Goal: Information Seeking & Learning: Learn about a topic

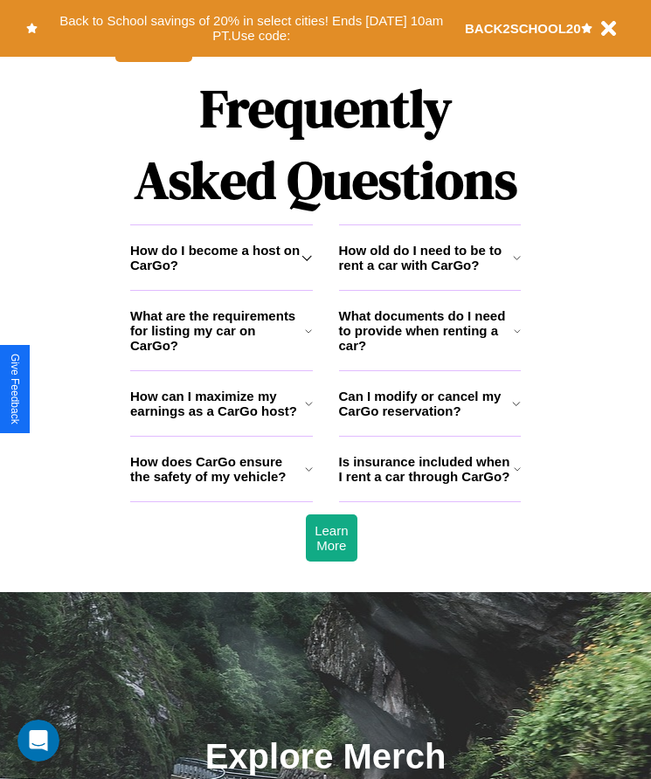
scroll to position [2279, 0]
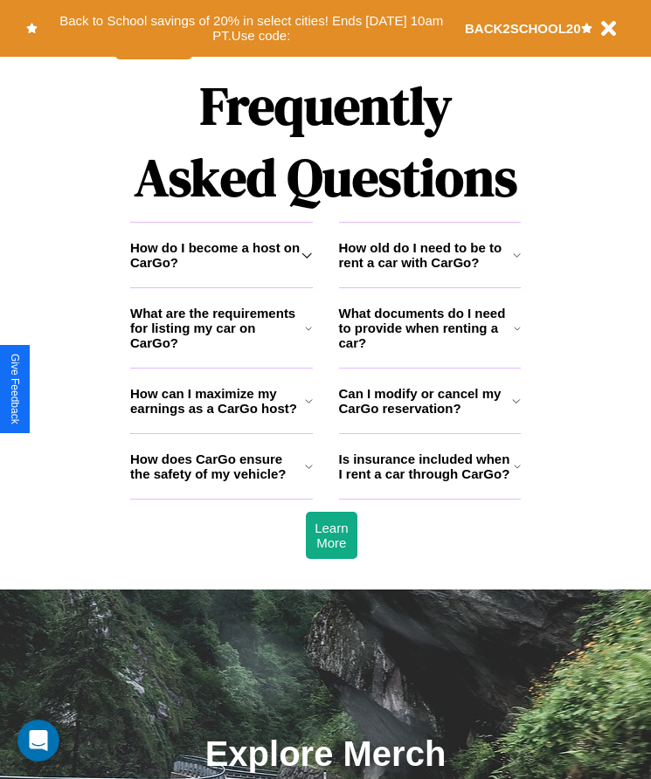
click at [221, 481] on h3 "How does CarGo ensure the safety of my vehicle?" at bounding box center [217, 467] width 175 height 30
click at [429, 416] on h3 "Can I modify or cancel my CarGo reservation?" at bounding box center [426, 401] width 174 height 30
click at [308, 336] on icon at bounding box center [308, 329] width 7 height 14
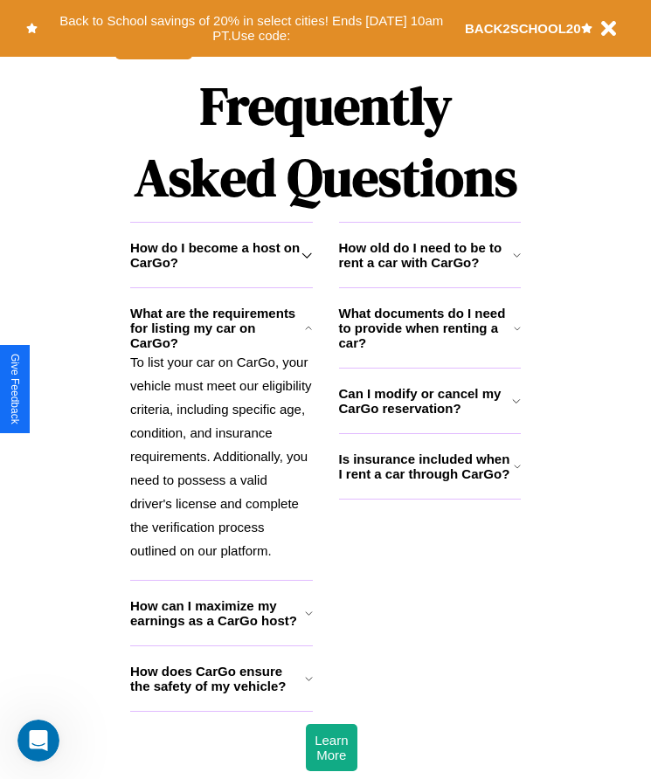
click at [221, 694] on h3 "How does CarGo ensure the safety of my vehicle?" at bounding box center [217, 679] width 175 height 30
click at [307, 262] on icon at bounding box center [306, 255] width 10 height 14
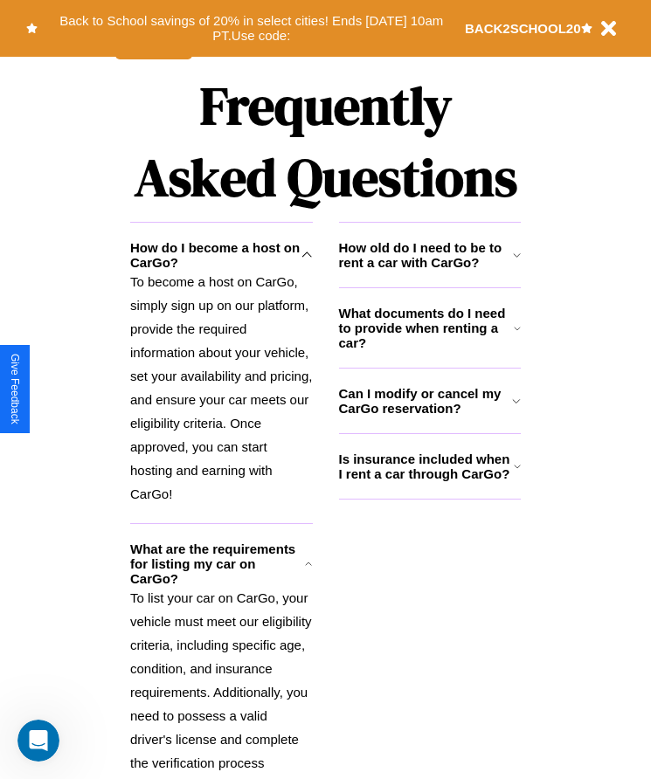
click at [429, 350] on h3 "What documents do I need to provide when renting a car?" at bounding box center [427, 328] width 176 height 45
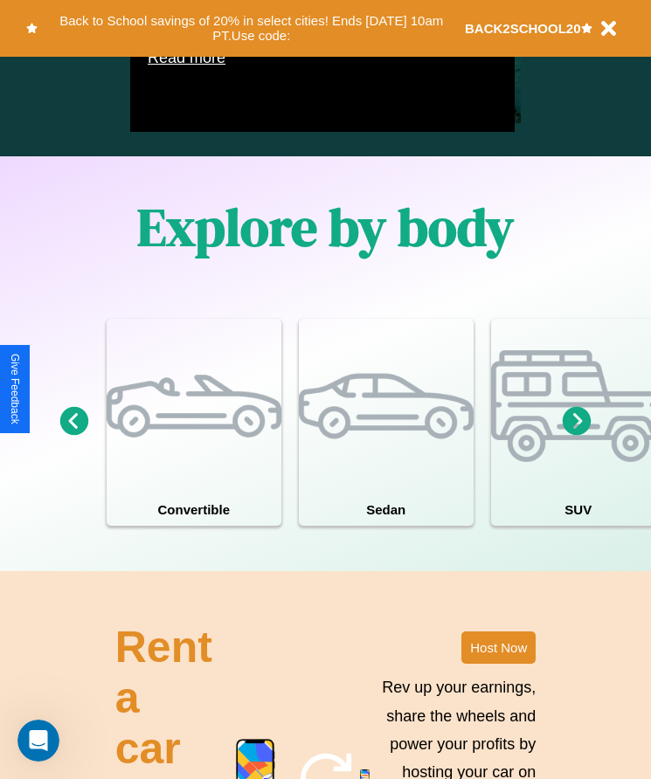
click at [577, 436] on icon at bounding box center [577, 421] width 29 height 29
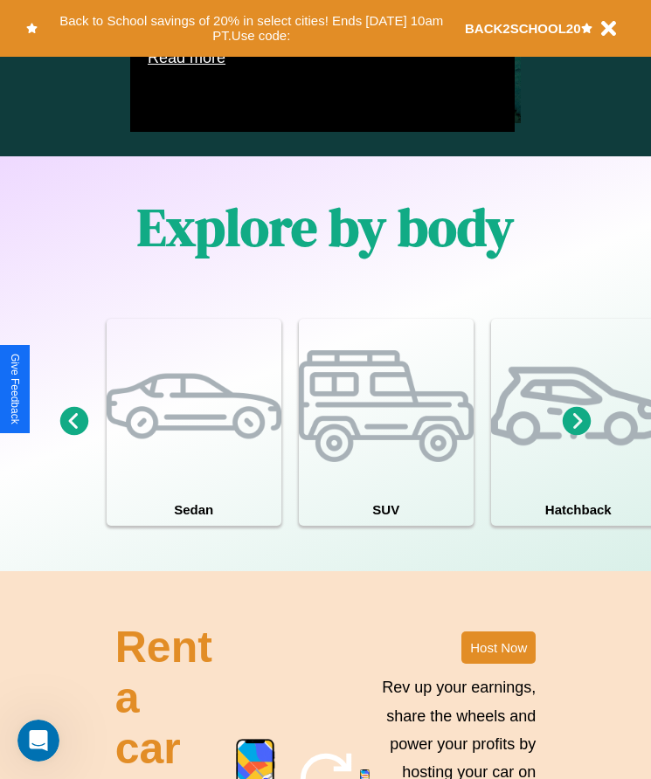
click at [73, 436] on icon at bounding box center [74, 421] width 29 height 29
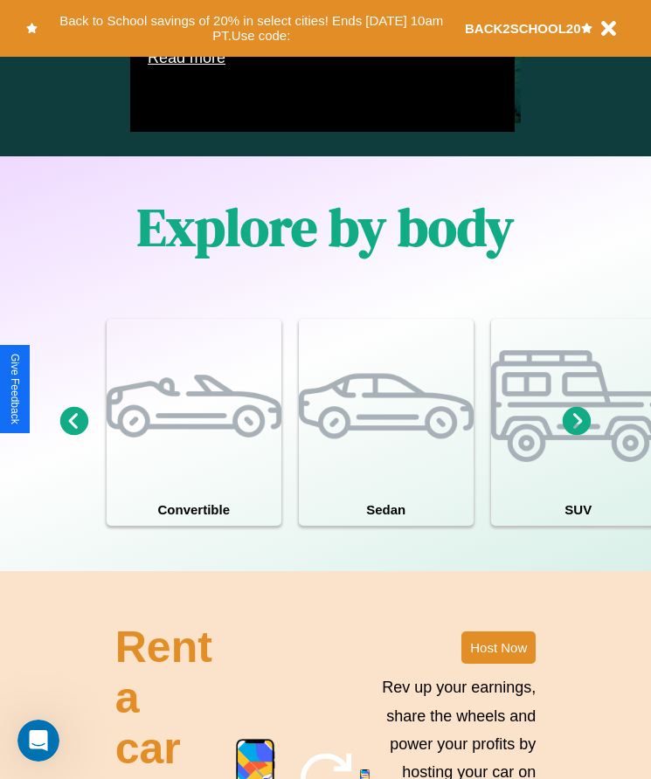
click at [577, 436] on icon at bounding box center [577, 421] width 29 height 29
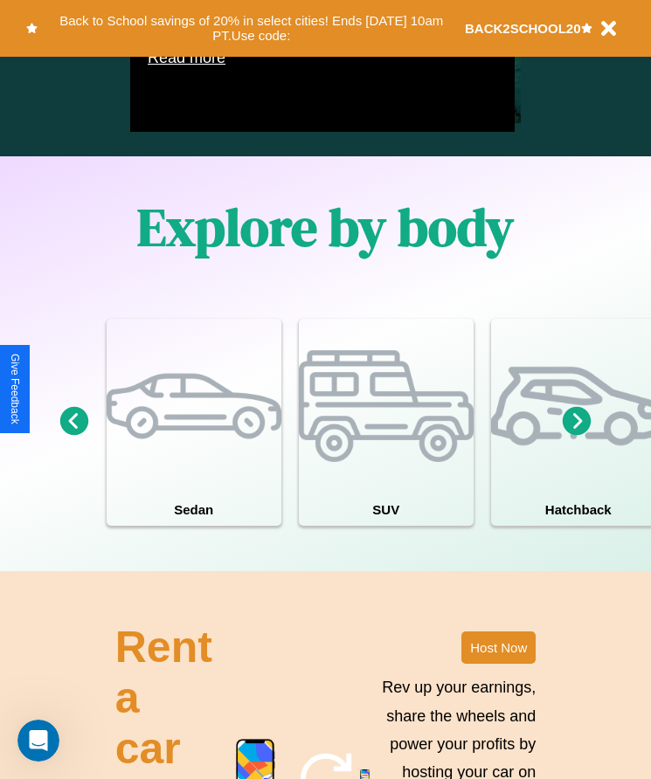
click at [577, 436] on icon at bounding box center [577, 421] width 29 height 29
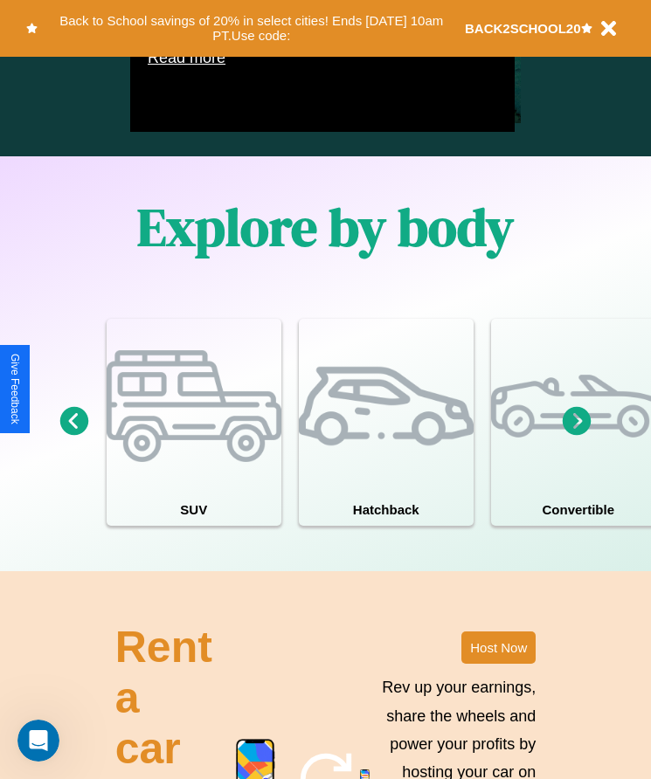
click at [577, 436] on icon at bounding box center [577, 421] width 29 height 29
